Goal: Transaction & Acquisition: Purchase product/service

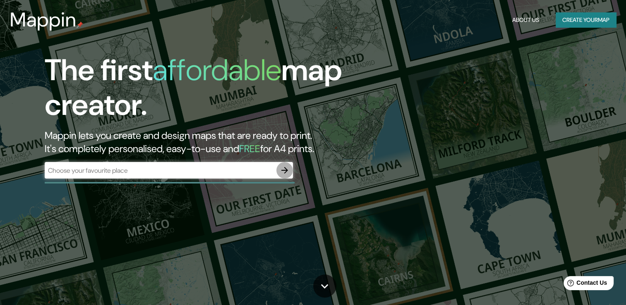
click at [285, 176] on button "button" at bounding box center [284, 170] width 17 height 17
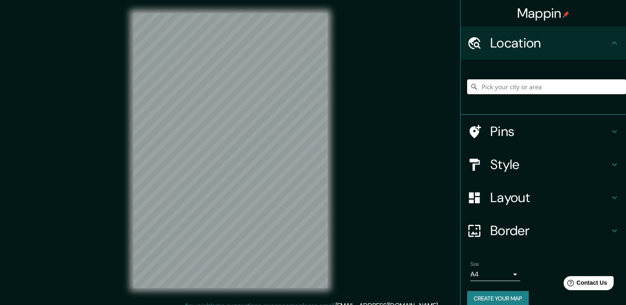
drag, startPoint x: 563, startPoint y: 77, endPoint x: 557, endPoint y: 82, distance: 7.5
click at [563, 77] on div at bounding box center [546, 86] width 159 height 41
click at [557, 82] on input "Pick your city or area" at bounding box center [546, 86] width 159 height 15
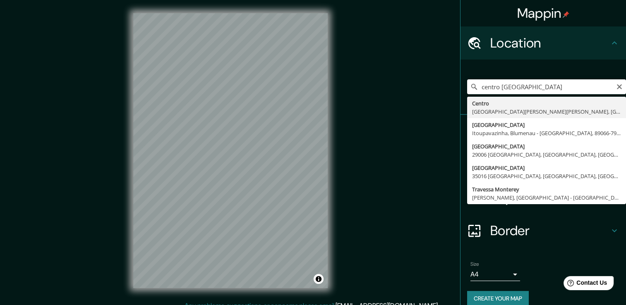
type input "[GEOGRAPHIC_DATA][PERSON_NAME][PERSON_NAME], [GEOGRAPHIC_DATA]"
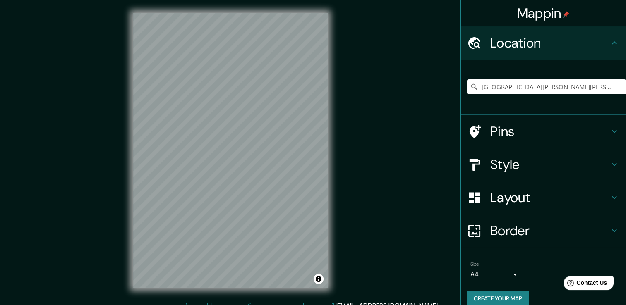
click at [355, 174] on div "Mappin Location [GEOGRAPHIC_DATA][PERSON_NAME], [GEOGRAPHIC_DATA][PERSON_NAME],…" at bounding box center [313, 157] width 626 height 314
click at [127, 179] on div "© Mapbox © OpenStreetMap Improve this map" at bounding box center [230, 150] width 221 height 301
click at [536, 197] on h4 "Layout" at bounding box center [549, 197] width 119 height 17
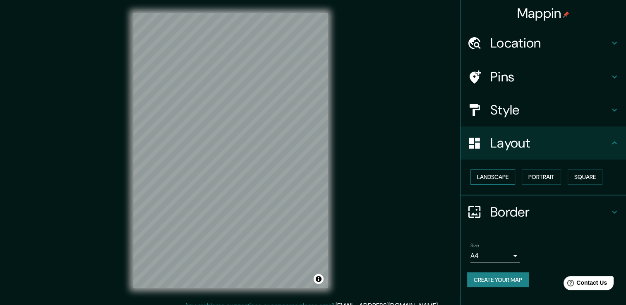
click at [480, 177] on button "Landscape" at bounding box center [492, 177] width 45 height 15
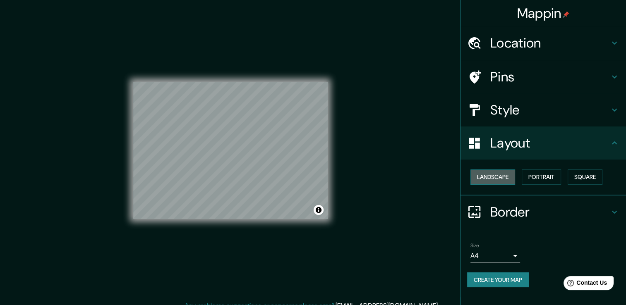
click at [479, 173] on button "Landscape" at bounding box center [492, 177] width 45 height 15
click at [553, 175] on button "Portrait" at bounding box center [541, 177] width 39 height 15
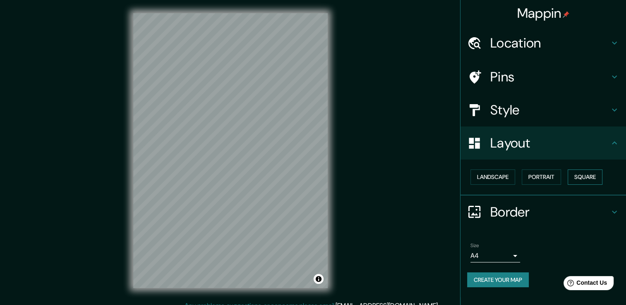
click at [584, 176] on button "Square" at bounding box center [585, 177] width 35 height 15
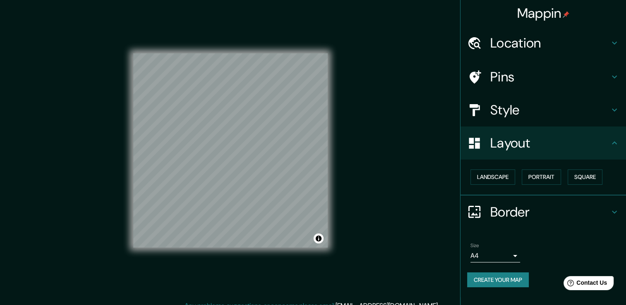
click at [501, 275] on button "Create your map" at bounding box center [498, 280] width 62 height 15
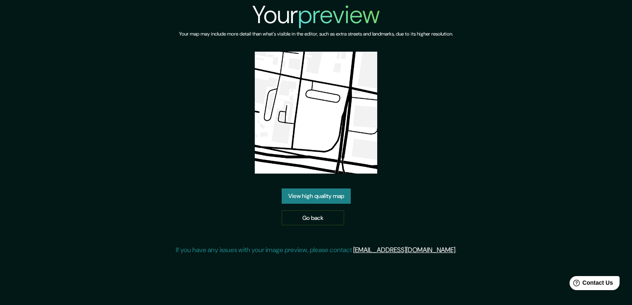
click at [341, 78] on div "Your preview Your map may include more detail than what's visible in the editor…" at bounding box center [316, 131] width 281 height 262
